Goal: Task Accomplishment & Management: Manage account settings

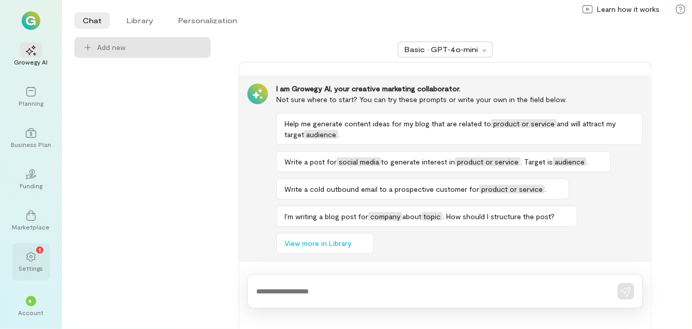
click at [33, 257] on icon at bounding box center [31, 257] width 10 height 10
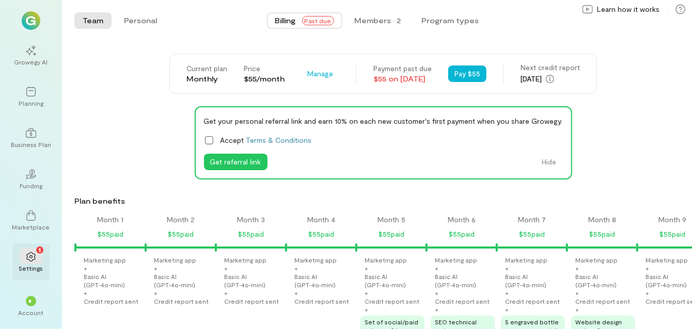
scroll to position [0, 667]
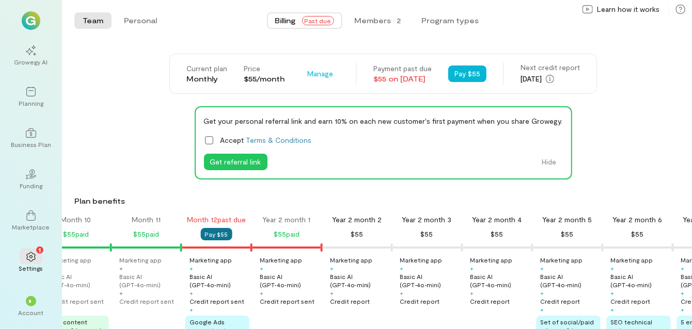
click at [213, 234] on button "Pay $55" at bounding box center [217, 234] width 32 height 12
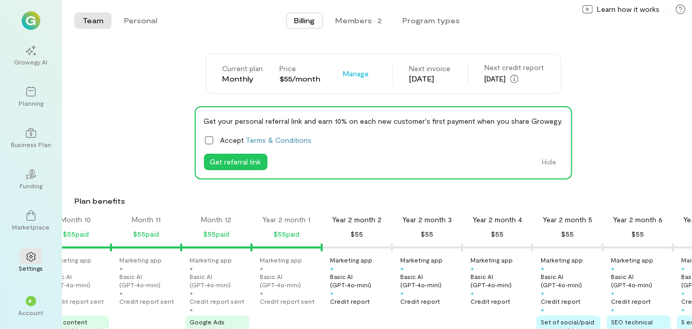
click at [58, 275] on div "Growegy AI Planning Business Plan 02 Funding Marketplace Settings * Account" at bounding box center [31, 164] width 62 height 329
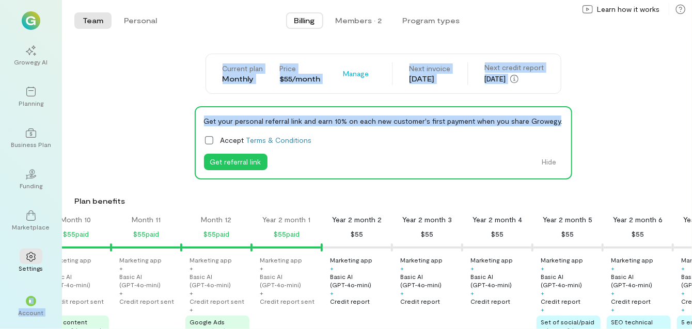
drag, startPoint x: 58, startPoint y: 275, endPoint x: 548, endPoint y: 100, distance: 519.8
click at [548, 100] on div "Growegy AI Planning Business Plan 02 Funding Marketplace Settings * Account Tea…" at bounding box center [346, 164] width 692 height 329
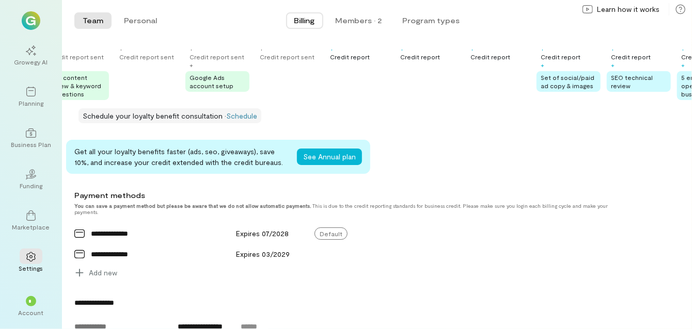
scroll to position [0, 0]
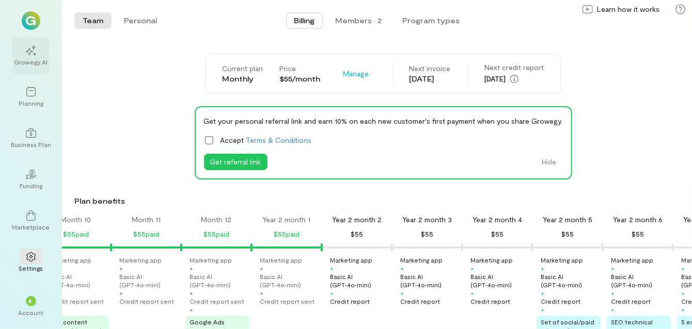
click at [32, 61] on div "Growegy AI" at bounding box center [31, 62] width 34 height 8
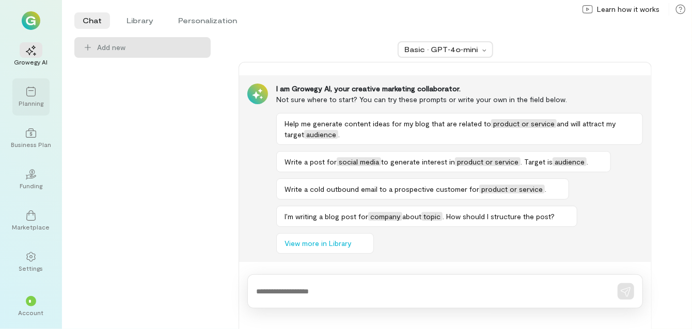
click at [36, 100] on div "Planning" at bounding box center [31, 103] width 25 height 8
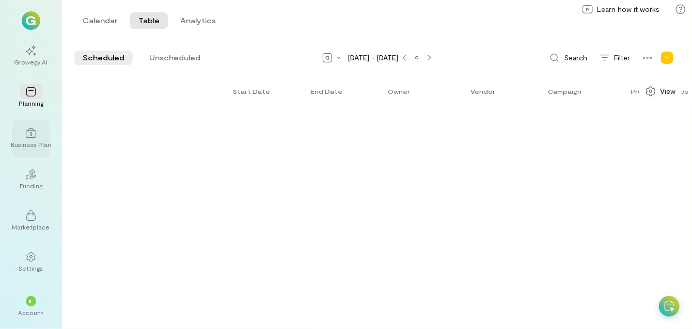
click at [40, 143] on div "Business Plan" at bounding box center [31, 144] width 40 height 8
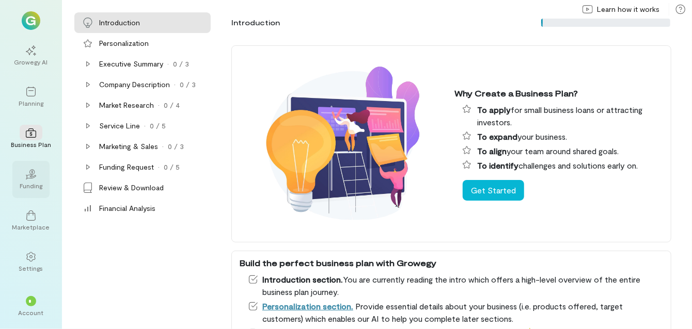
click at [39, 186] on div "Funding" at bounding box center [31, 186] width 23 height 8
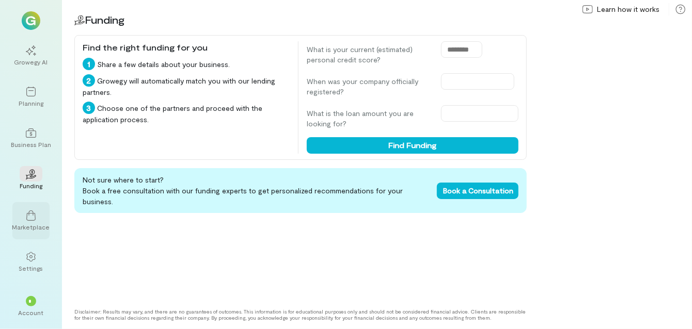
click at [42, 231] on div "Marketplace" at bounding box center [31, 227] width 38 height 8
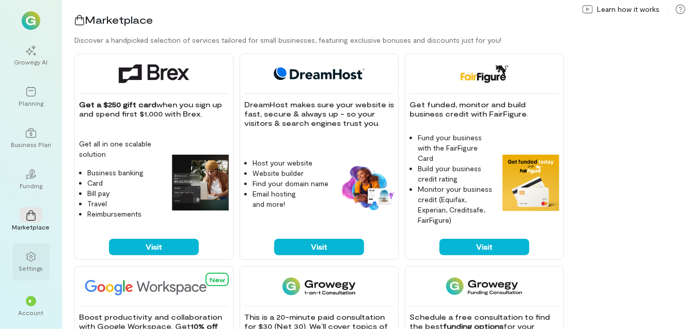
click at [36, 273] on div "Settings" at bounding box center [30, 262] width 37 height 37
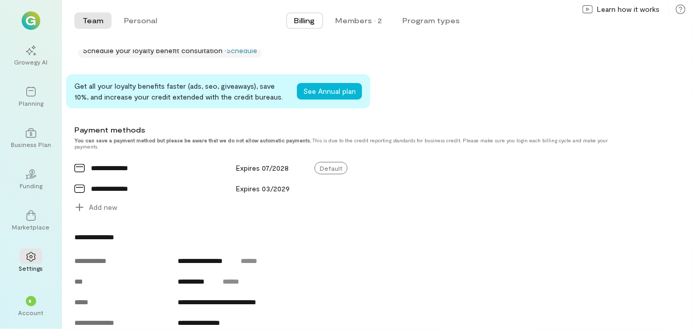
scroll to position [336, 0]
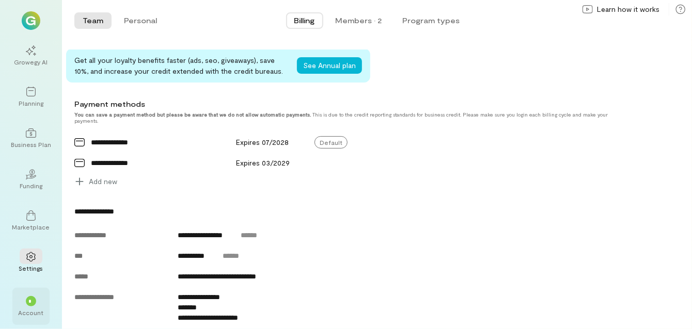
click at [35, 312] on div "Account" at bounding box center [31, 313] width 25 height 8
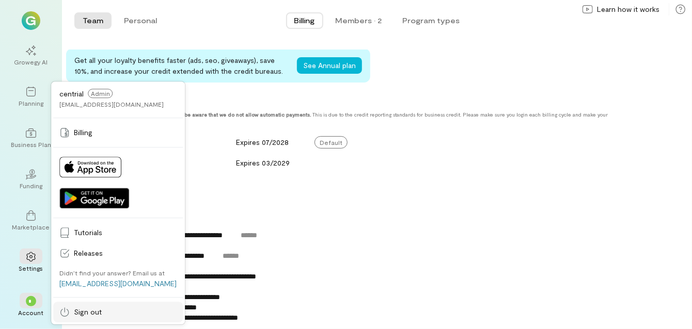
click at [85, 314] on span "Sign out" at bounding box center [125, 312] width 103 height 10
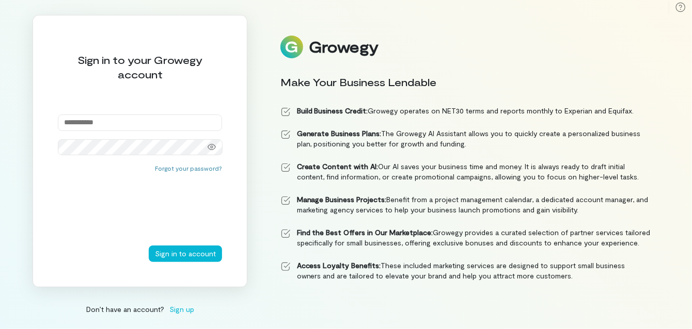
type input "**********"
